Goal: Task Accomplishment & Management: Manage account settings

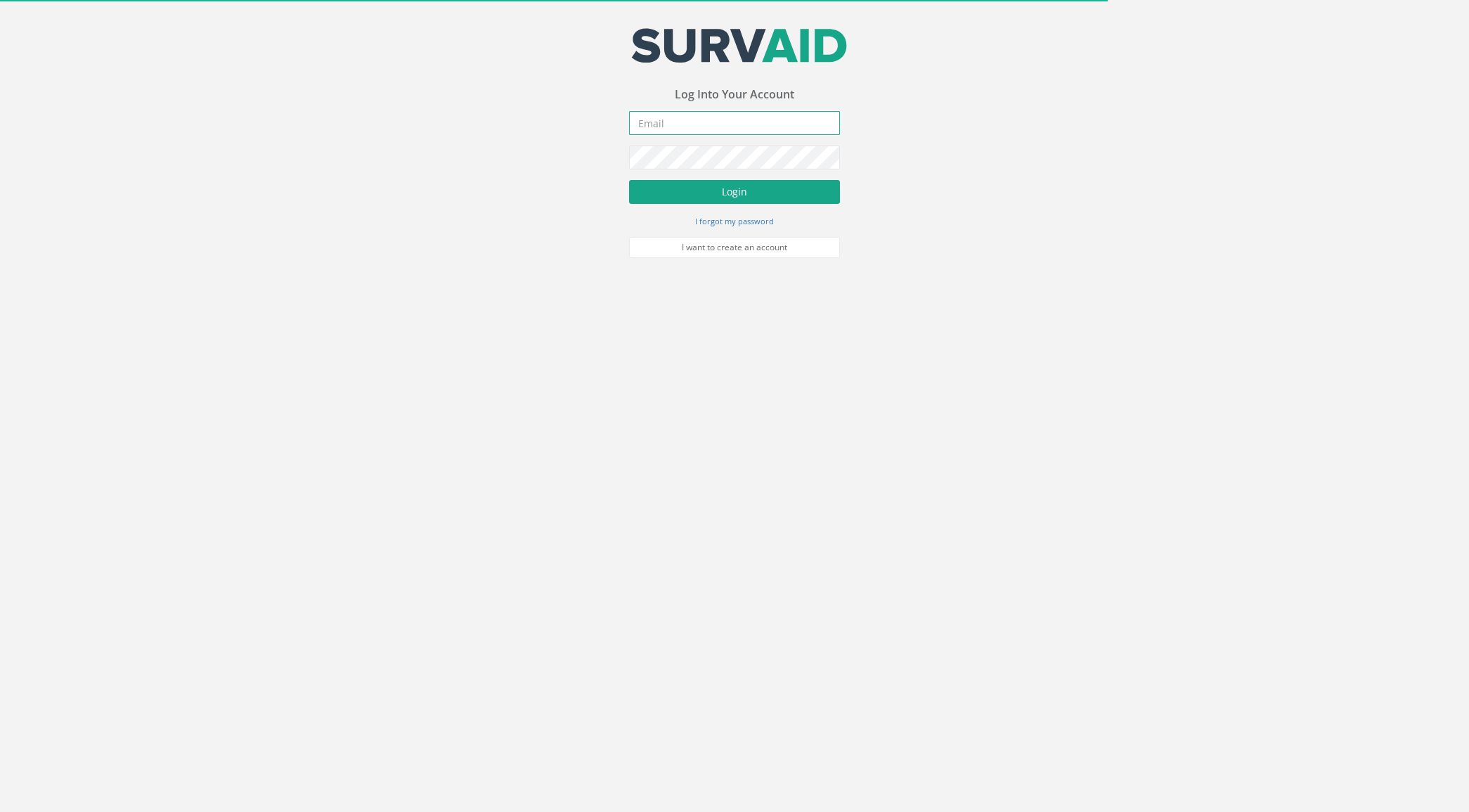
type input "tim.pullen@technicsgroup.com"
click at [708, 190] on button "Login" at bounding box center [734, 192] width 211 height 24
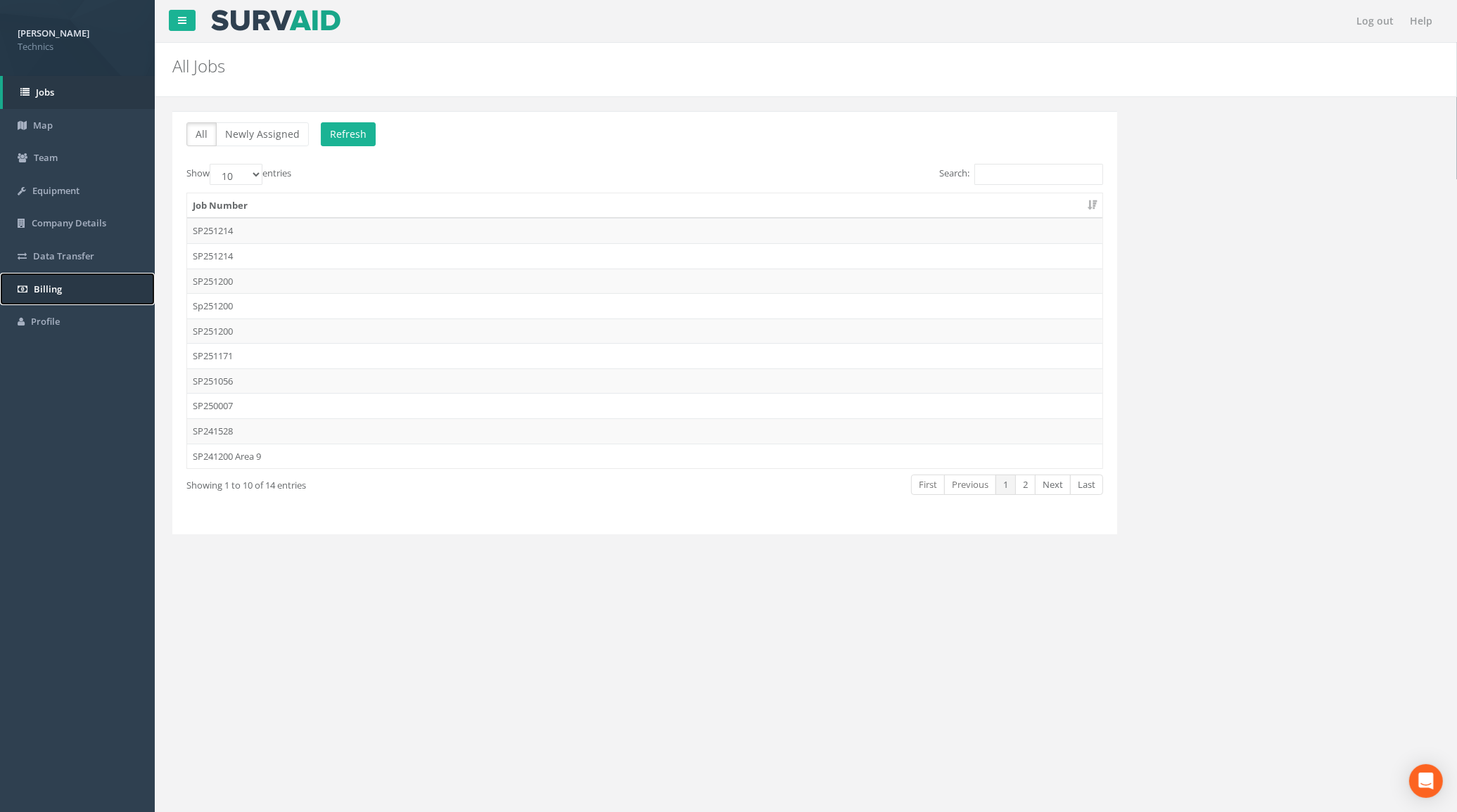
click at [51, 290] on span "Billing" at bounding box center [48, 289] width 28 height 13
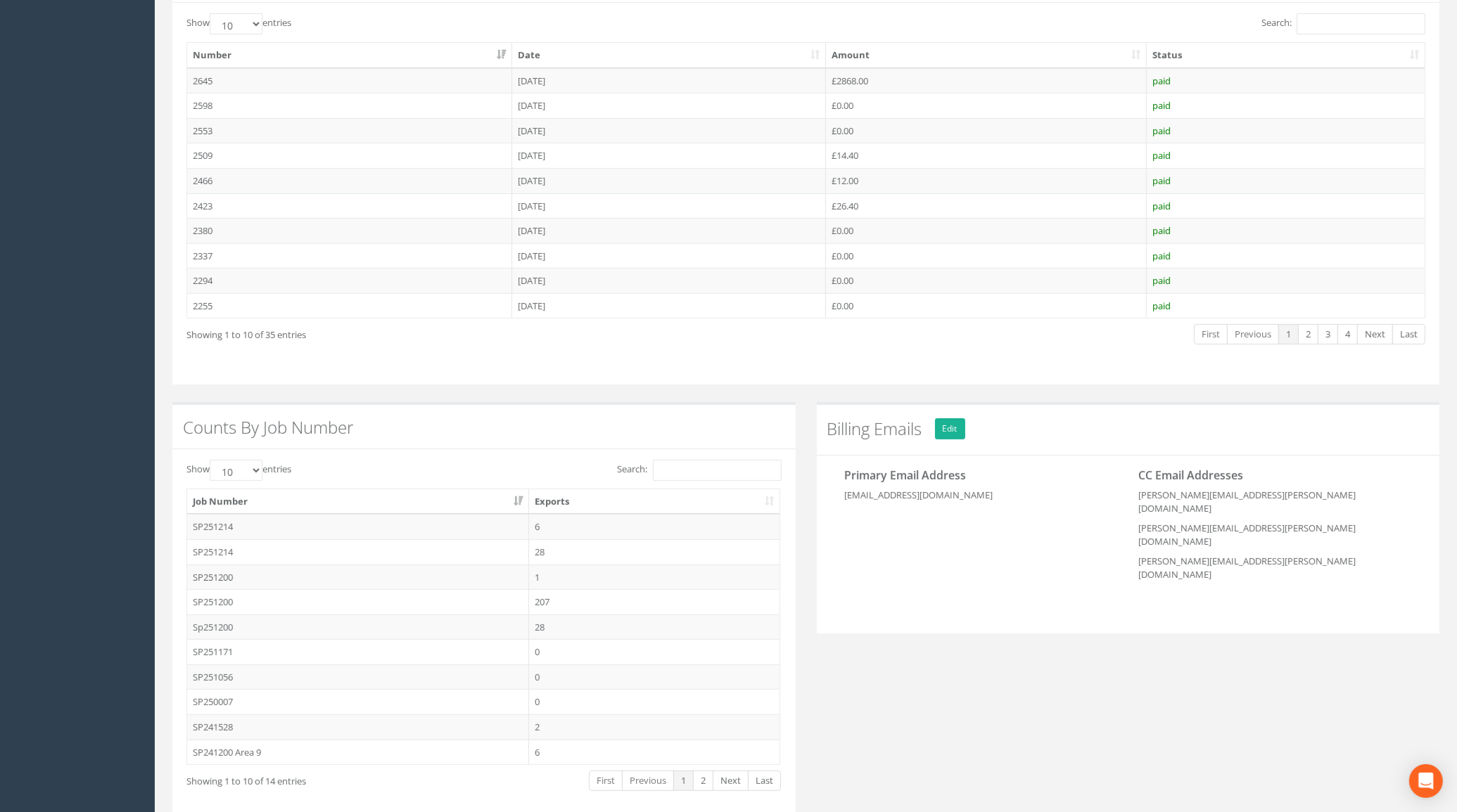
scroll to position [472, 0]
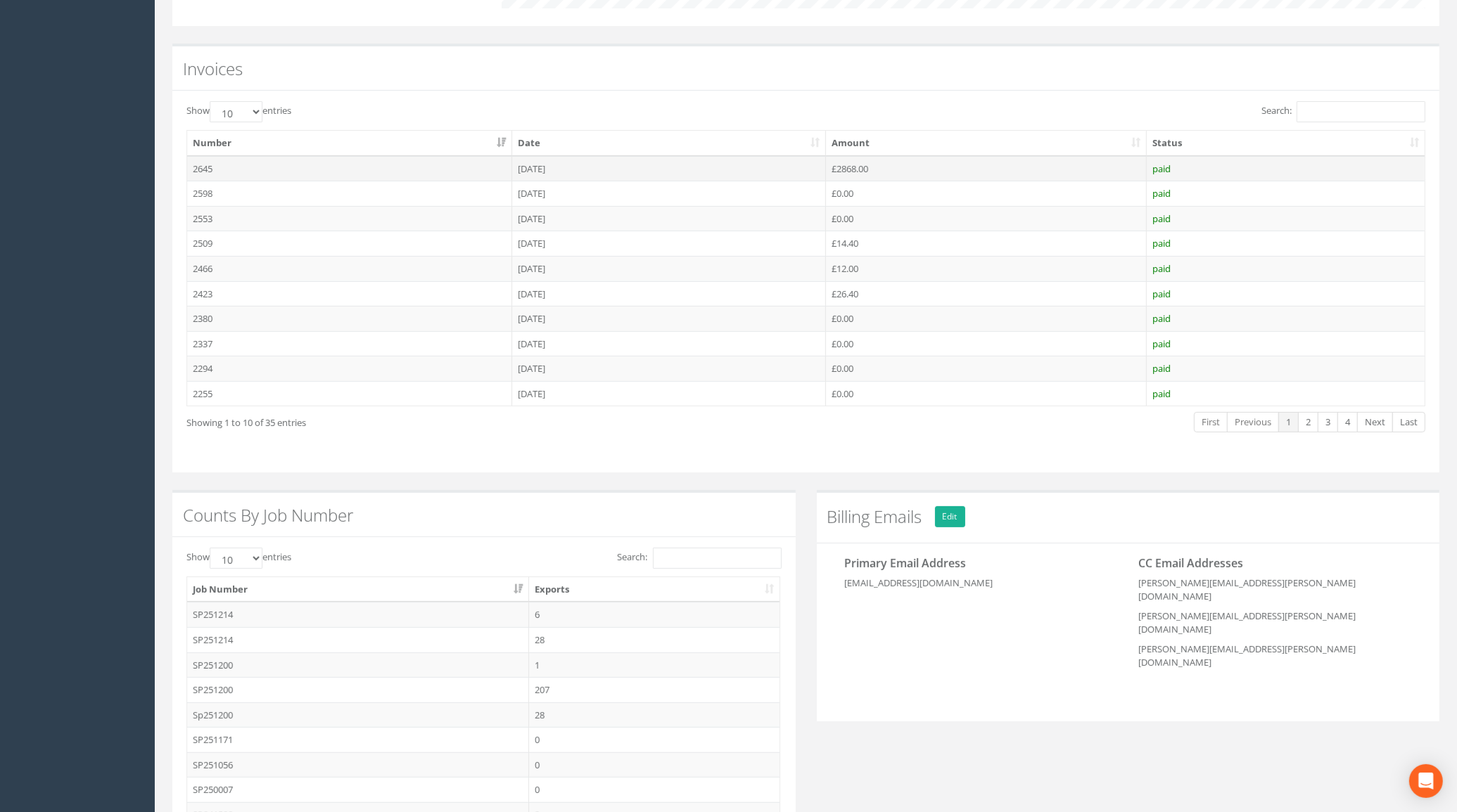
click at [201, 172] on td "2645" at bounding box center [350, 169] width 325 height 25
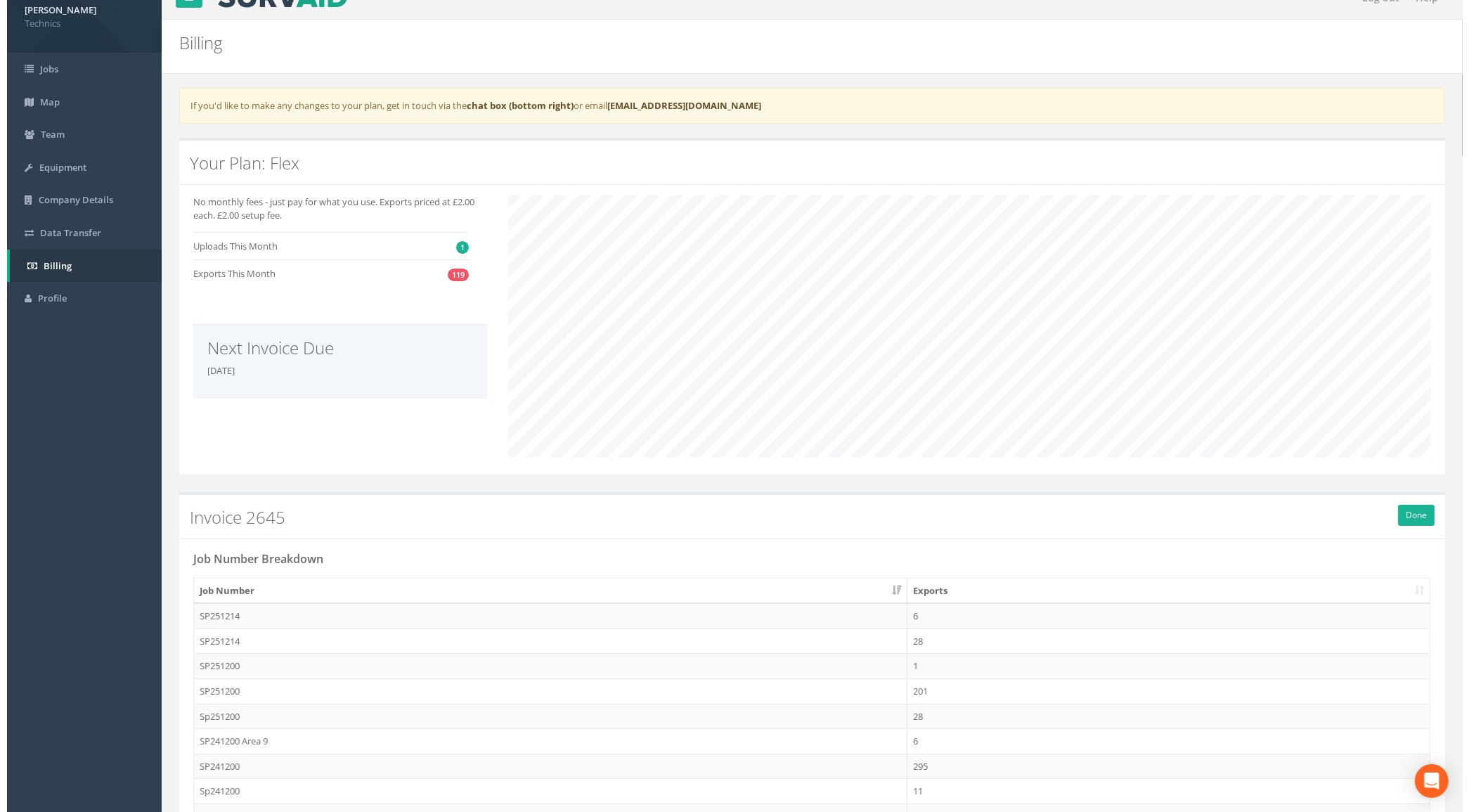
scroll to position [0, 0]
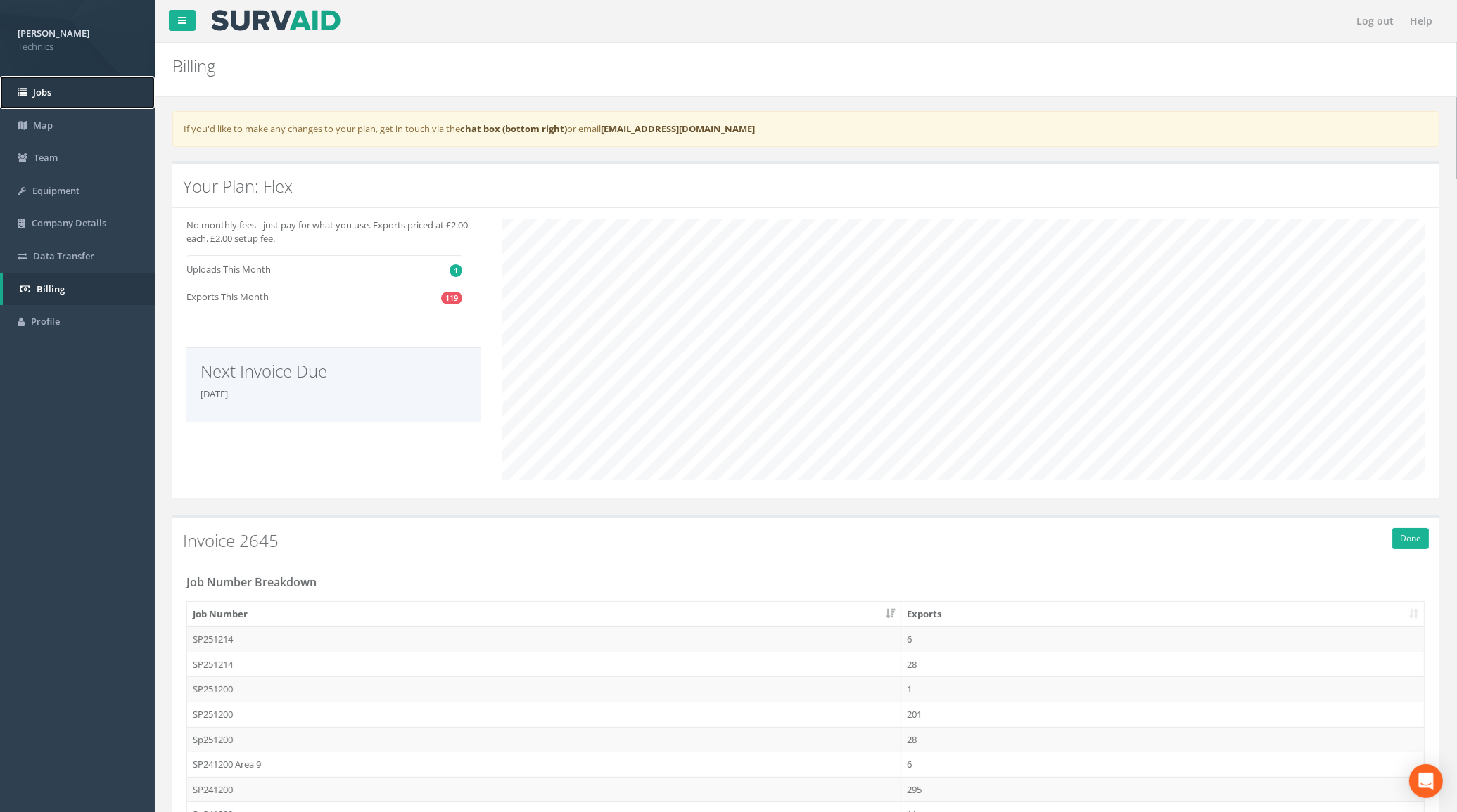
click at [36, 94] on span "Jobs" at bounding box center [42, 92] width 18 height 13
